Goal: Task Accomplishment & Management: Use online tool/utility

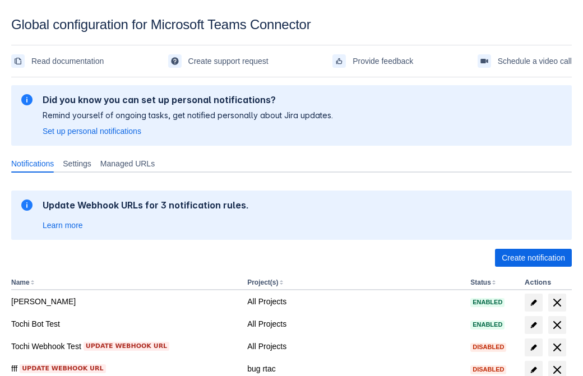
click at [533, 258] on span "Create notification" at bounding box center [533, 258] width 63 height 18
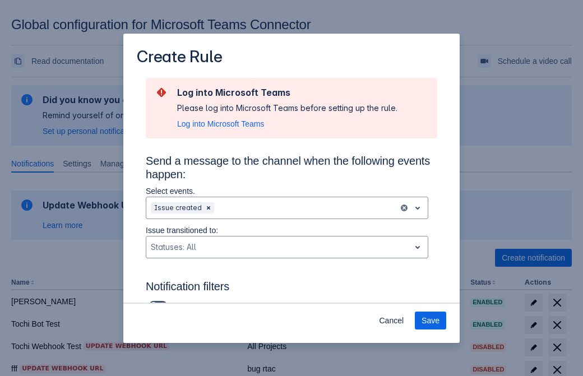
type input "RuleName-601125New Rule (44)"
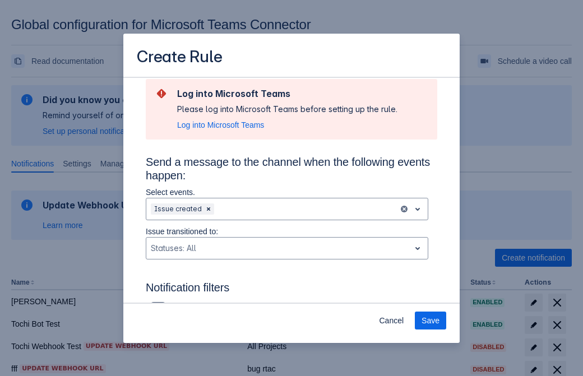
scroll to position [735, 0]
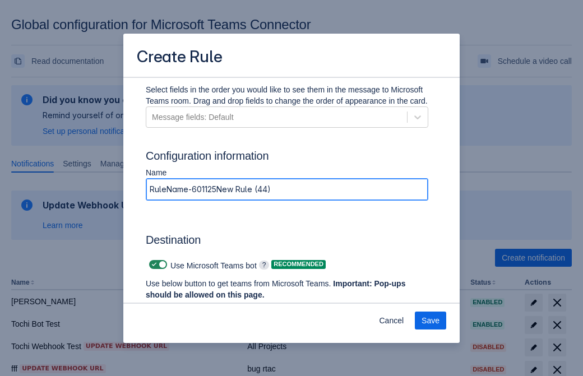
click at [208, 307] on span "Authenticate in Microsoft Teams" at bounding box center [208, 316] width 111 height 18
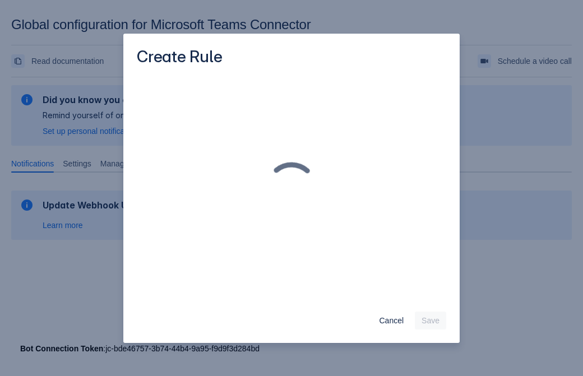
scroll to position [0, 0]
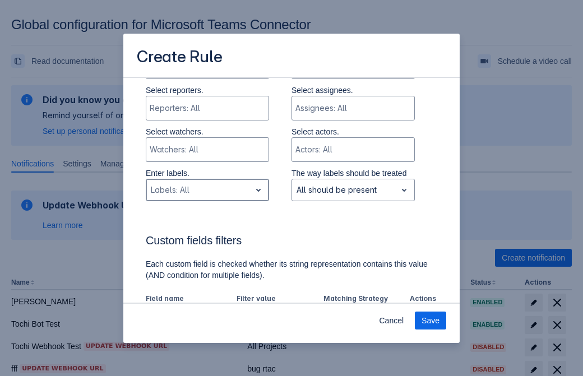
click at [207, 190] on div "Scrollable content" at bounding box center [198, 189] width 95 height 13
type input "601125_label"
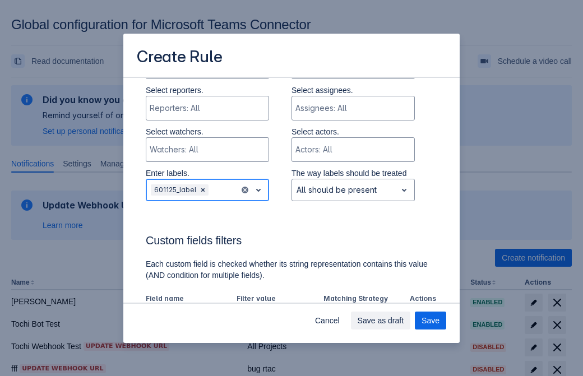
scroll to position [779, 0]
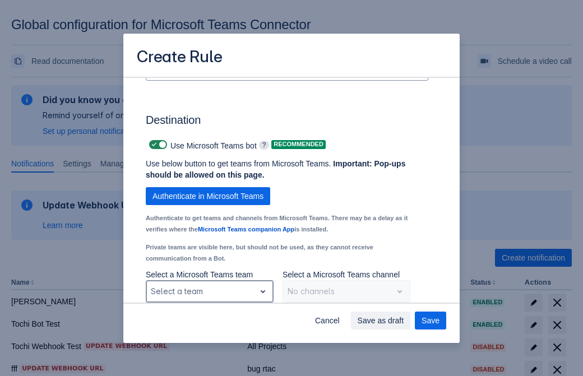
click at [209, 292] on div "Scrollable content" at bounding box center [201, 291] width 100 height 13
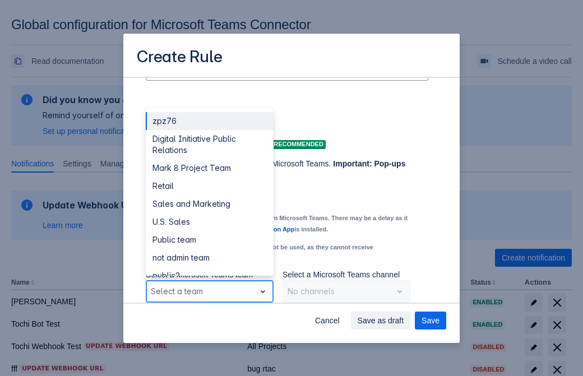
click at [209, 186] on div "Retail" at bounding box center [210, 186] width 128 height 18
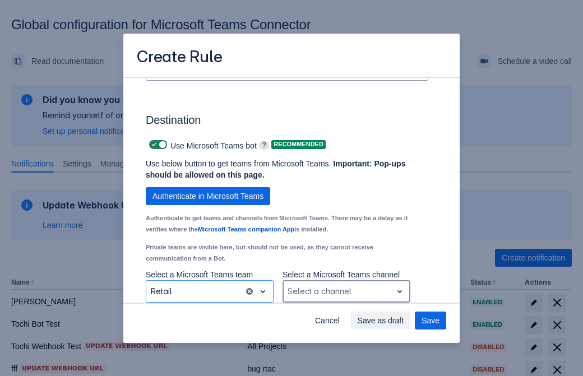
click at [346, 292] on div "Scrollable content" at bounding box center [338, 291] width 100 height 13
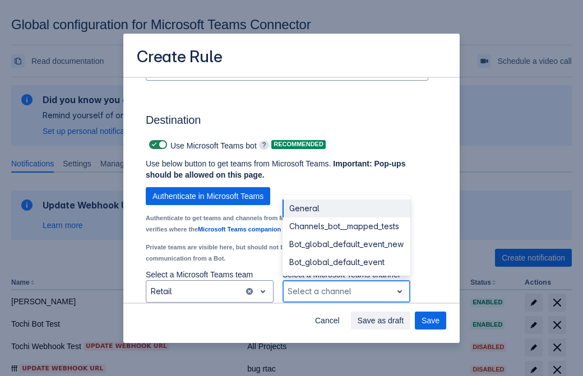
click at [346, 262] on div "Bot_global_default_event" at bounding box center [347, 263] width 128 height 18
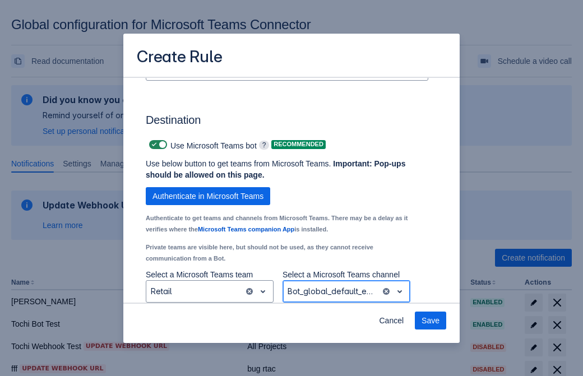
click at [431, 321] on span "Save" at bounding box center [431, 321] width 18 height 18
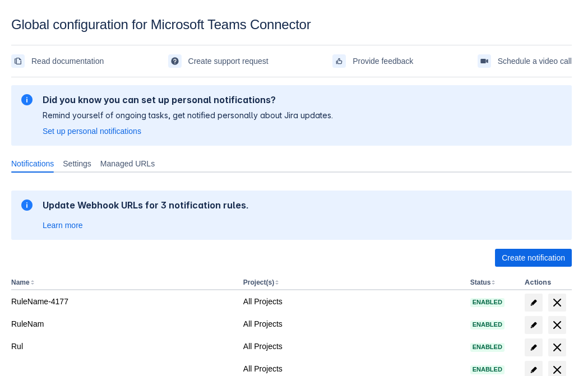
scroll to position [232, 0]
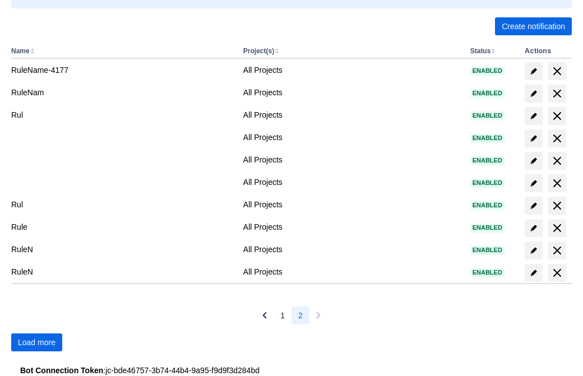
click at [36, 343] on span "Load more" at bounding box center [37, 343] width 38 height 18
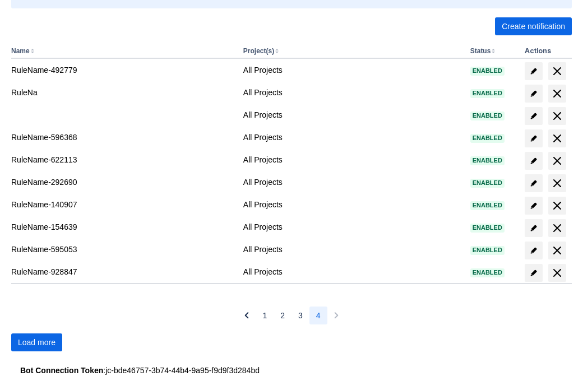
click at [36, 343] on span "Load more" at bounding box center [37, 343] width 38 height 18
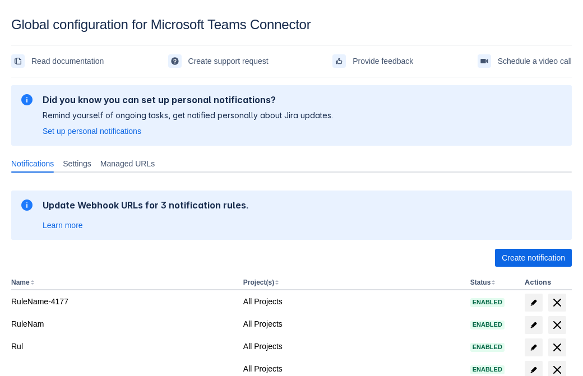
scroll to position [232, 0]
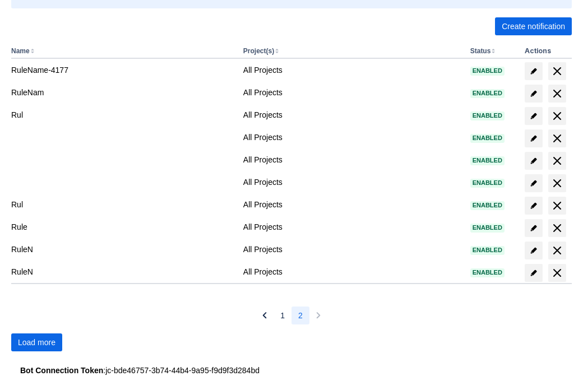
click at [36, 343] on span "Load more" at bounding box center [37, 343] width 38 height 18
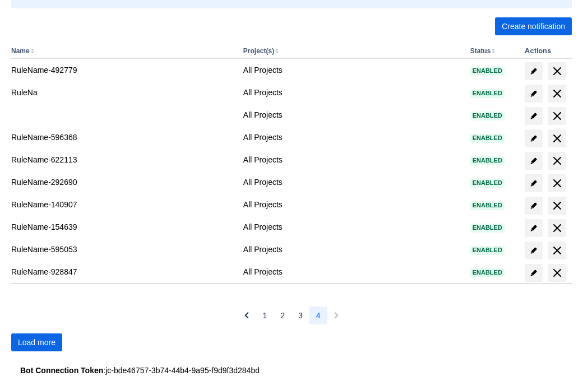
click at [36, 343] on span "Load more" at bounding box center [37, 343] width 38 height 18
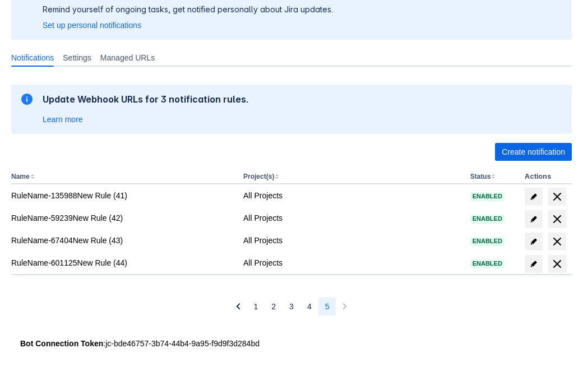
click at [557, 264] on span "delete" at bounding box center [557, 263] width 13 height 13
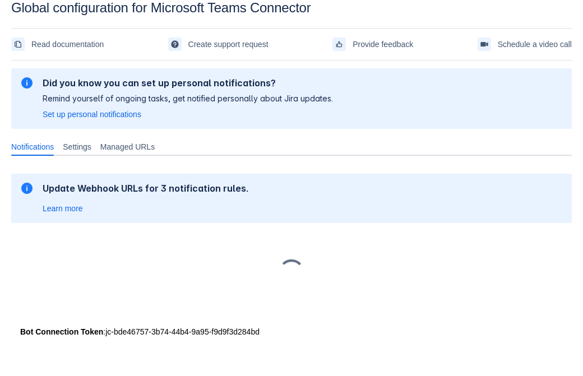
scroll to position [17, 0]
